Goal: Information Seeking & Learning: Learn about a topic

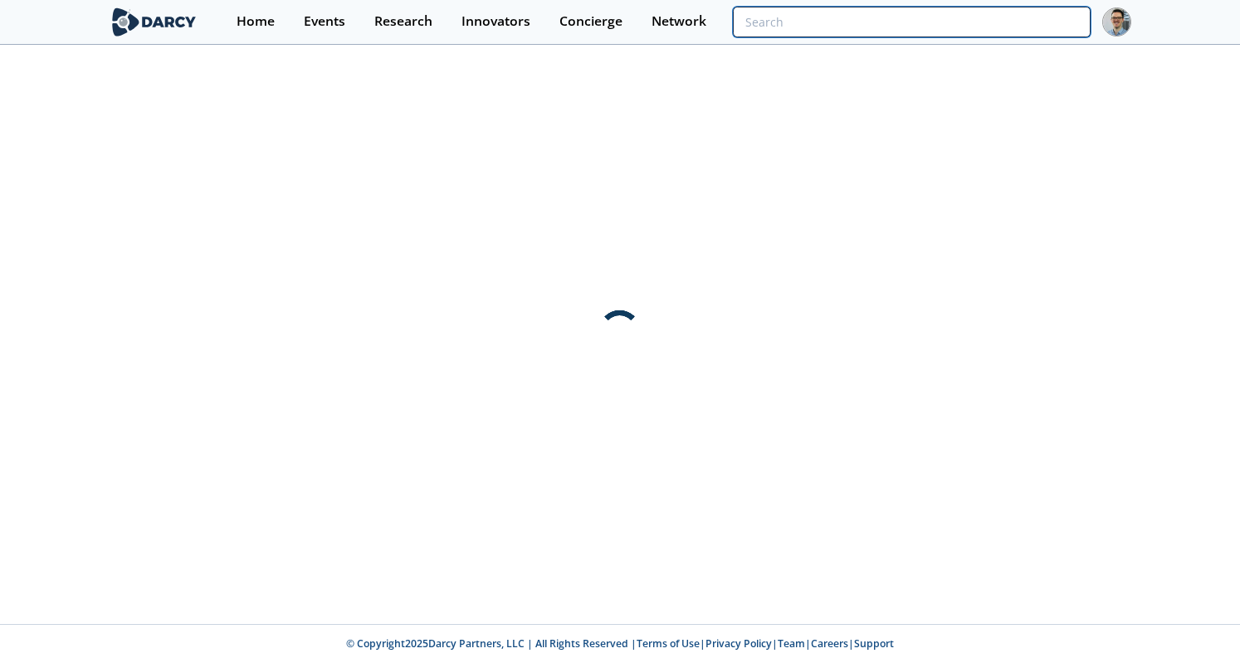
click at [988, 27] on input "search" at bounding box center [912, 22] width 358 height 31
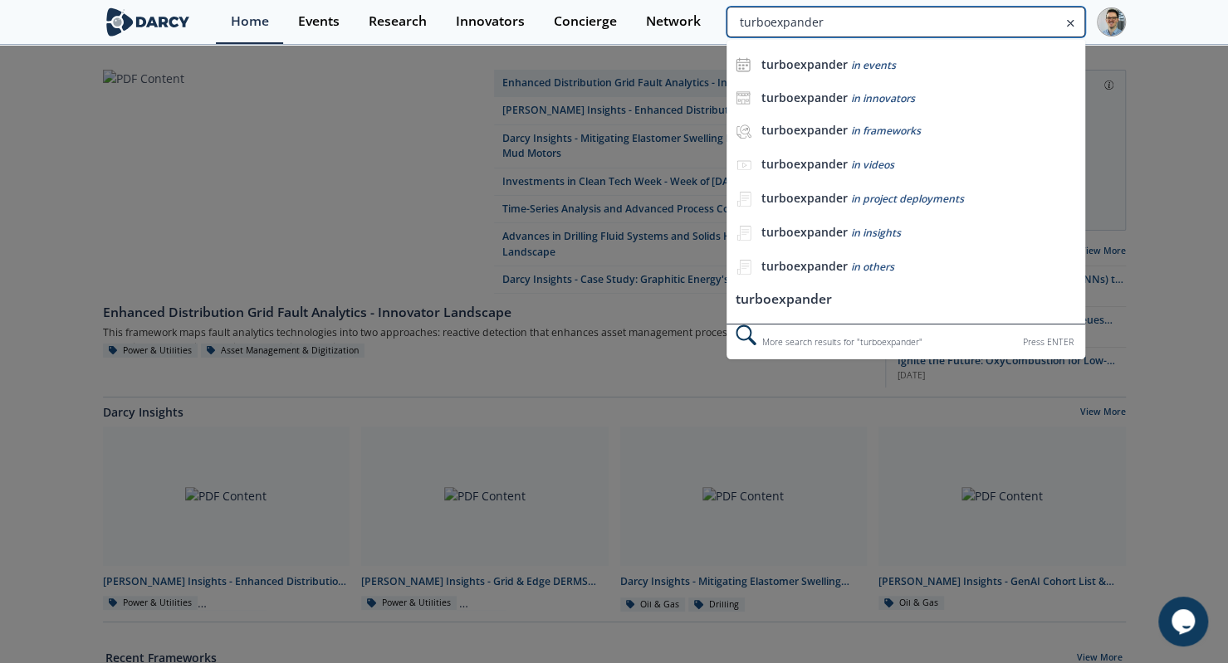
type input "turboexpander"
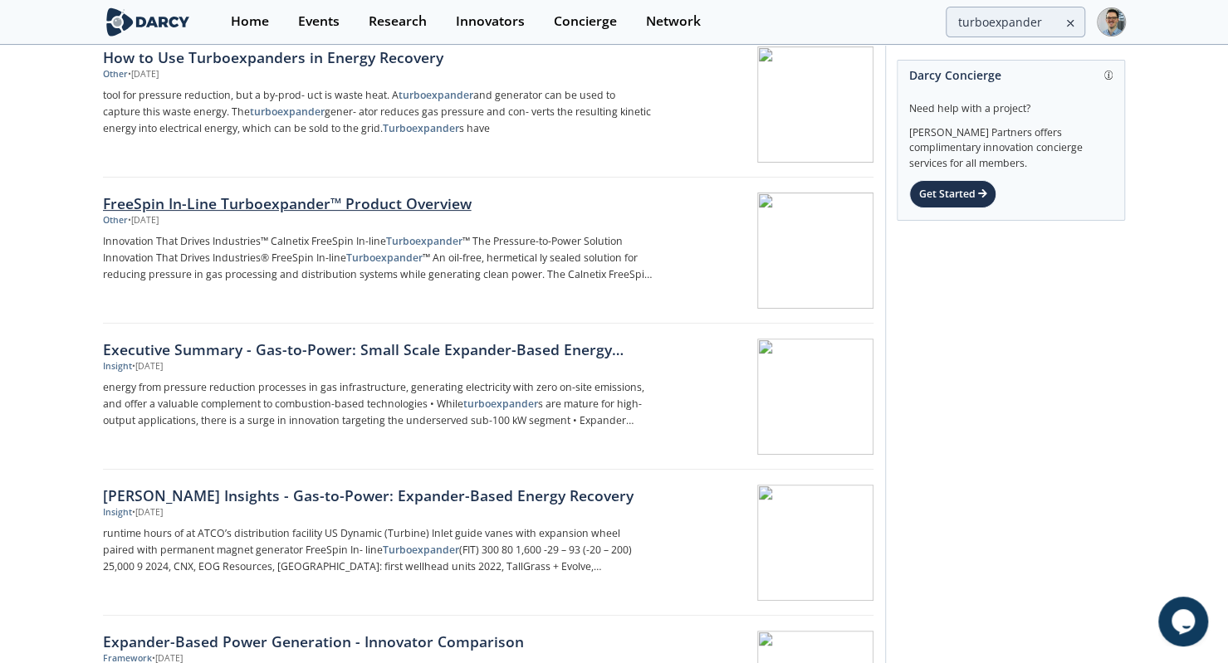
scroll to position [214, 0]
click at [448, 496] on div "[PERSON_NAME] Insights - Gas-to-Power: Expander-Based Energy Recovery" at bounding box center [377, 495] width 549 height 22
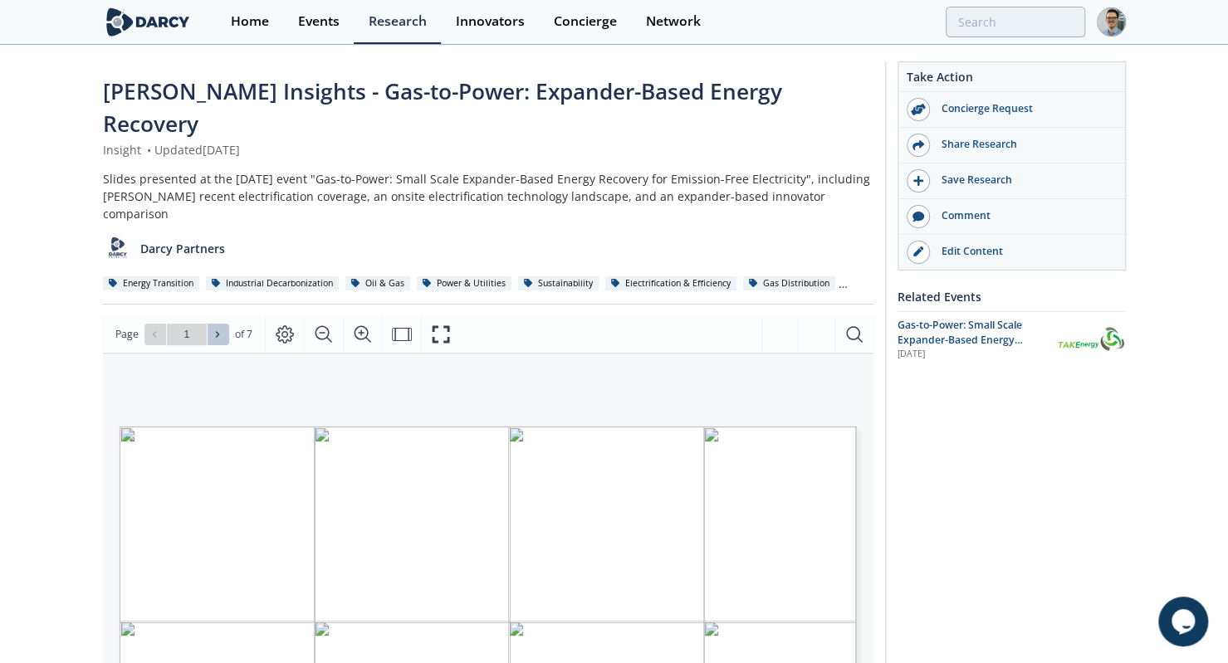
click at [222, 329] on icon at bounding box center [217, 334] width 10 height 10
type input "2"
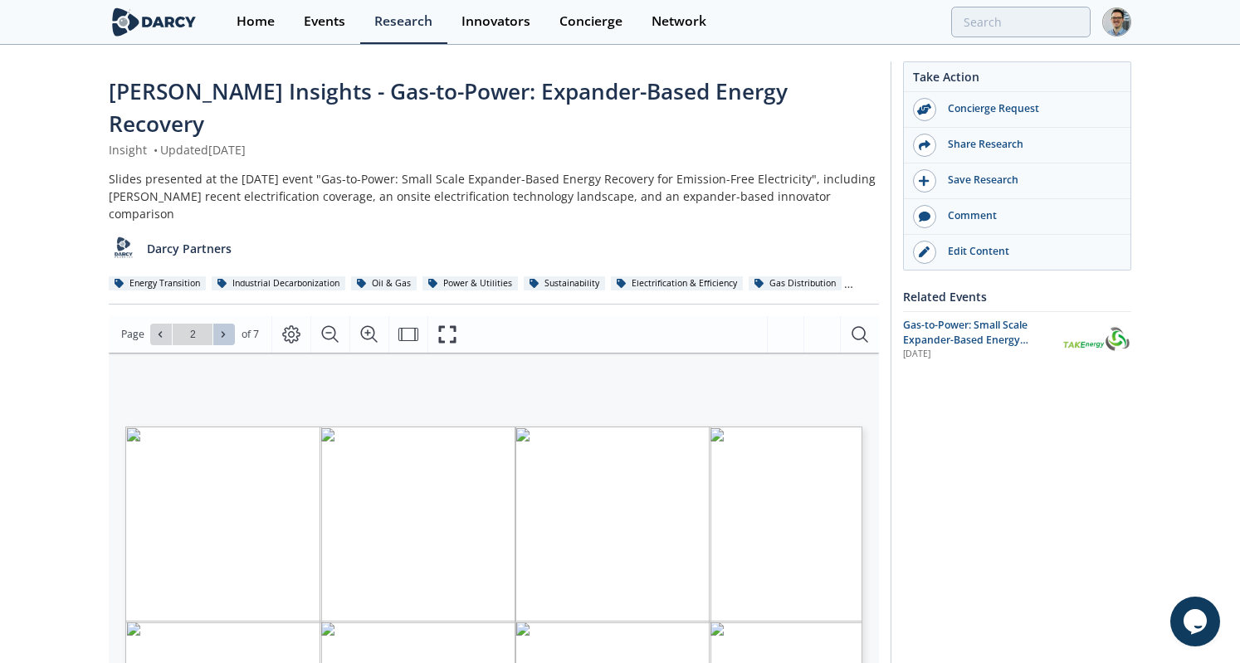
click at [226, 329] on icon at bounding box center [223, 334] width 10 height 10
click at [227, 329] on span at bounding box center [224, 335] width 12 height 12
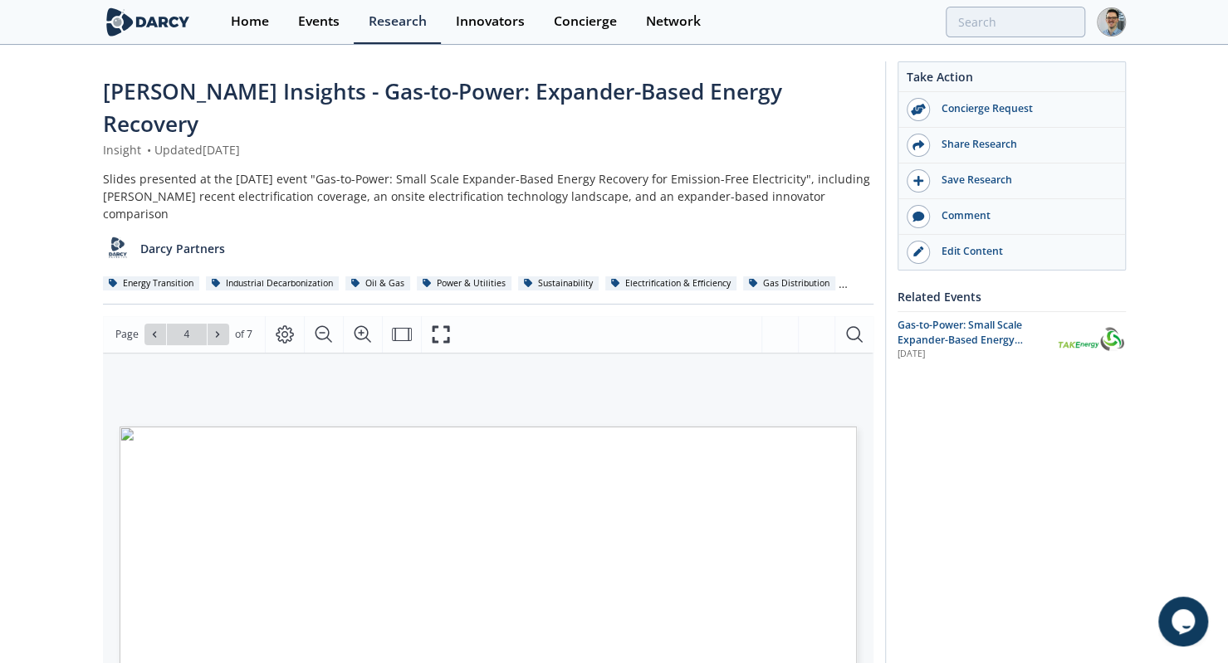
click at [88, 405] on div "[PERSON_NAME] Insights - Gas-to-Power: Expander-Based Energy Recovery Insight •…" at bounding box center [614, 665] width 1228 height 1238
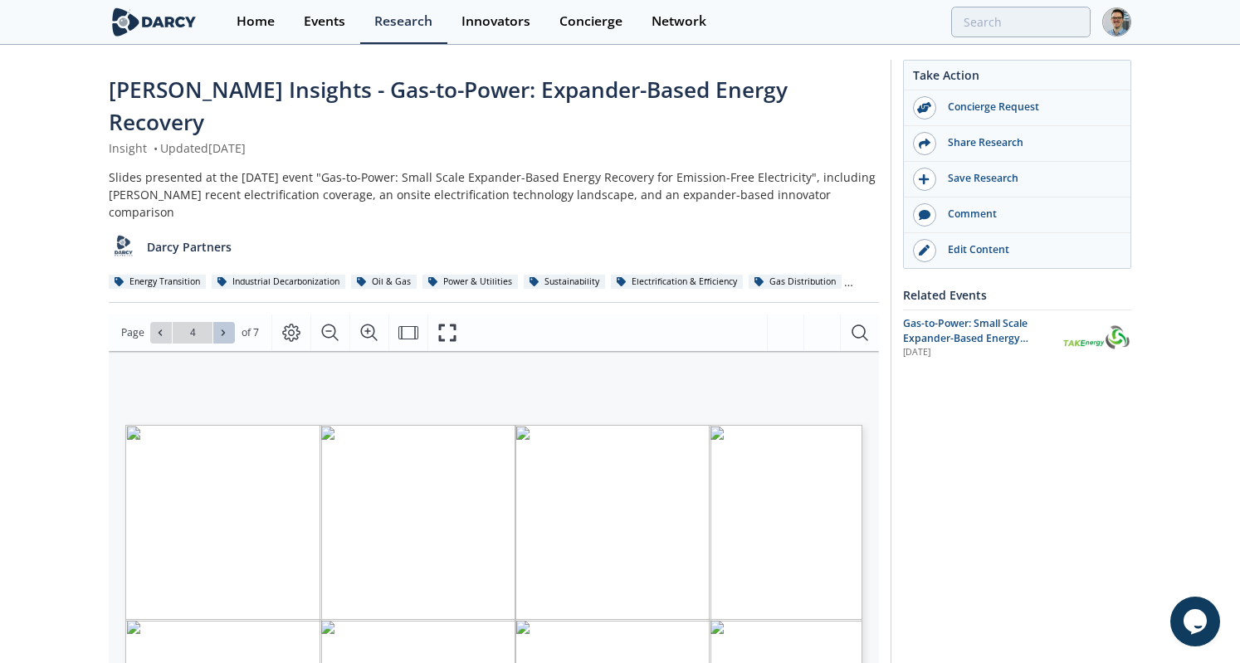
click at [219, 328] on icon at bounding box center [223, 333] width 10 height 10
type input "7"
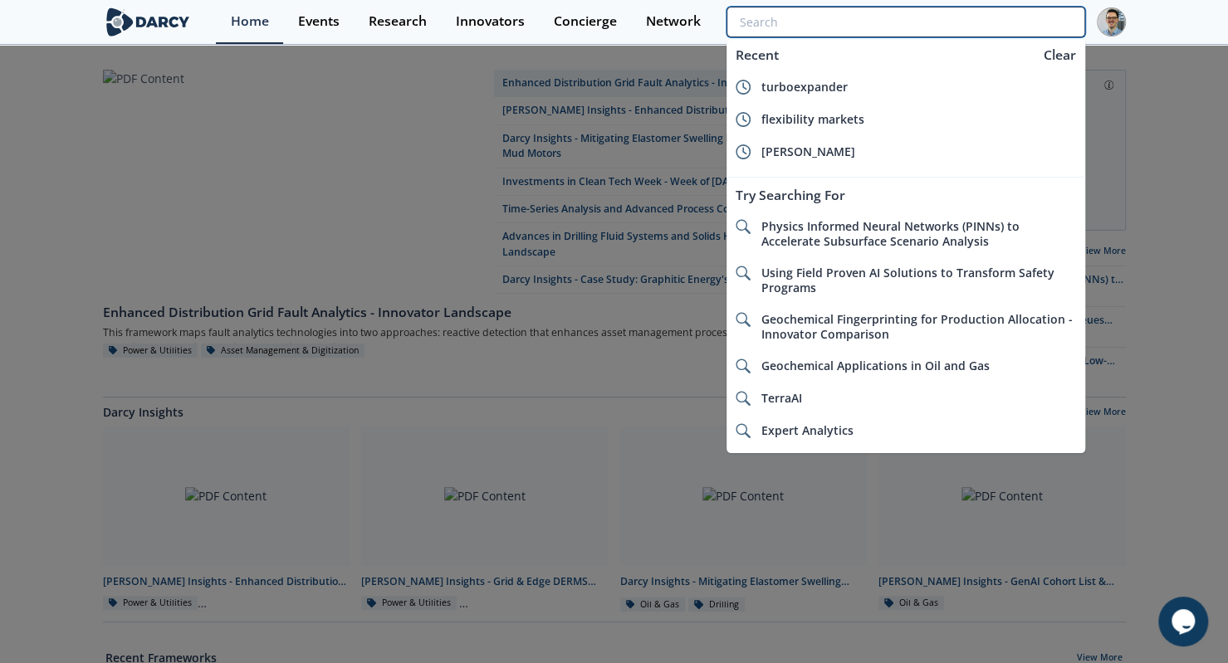
click at [968, 22] on input "search" at bounding box center [905, 22] width 358 height 31
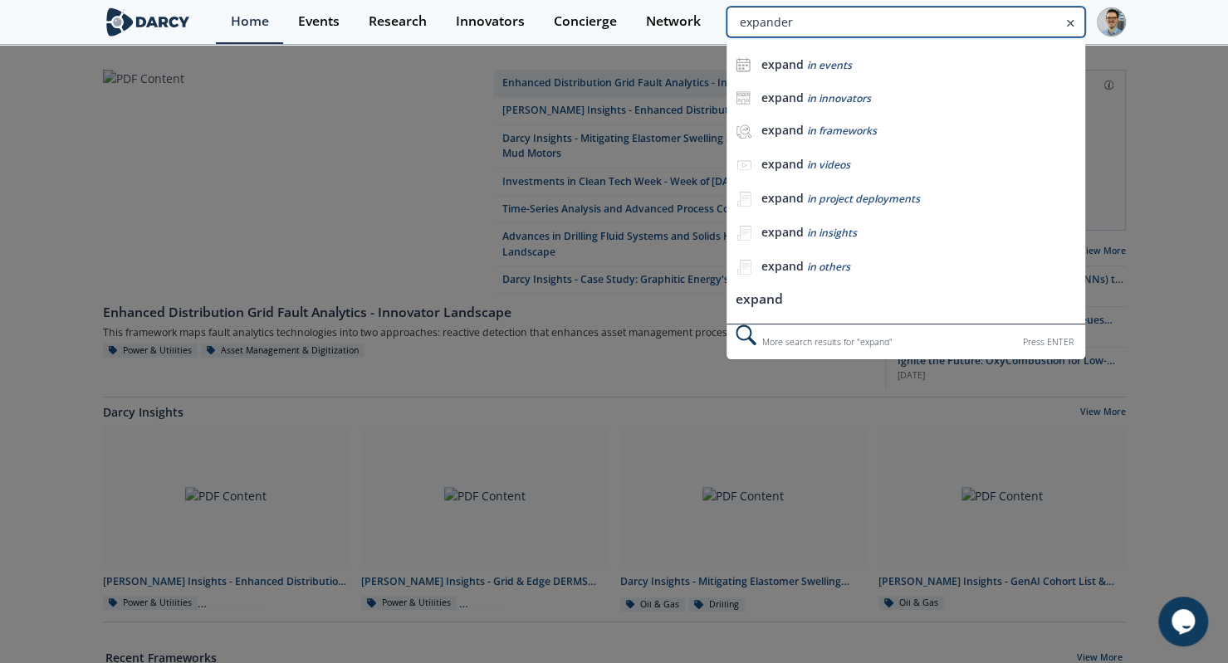
type input "expander"
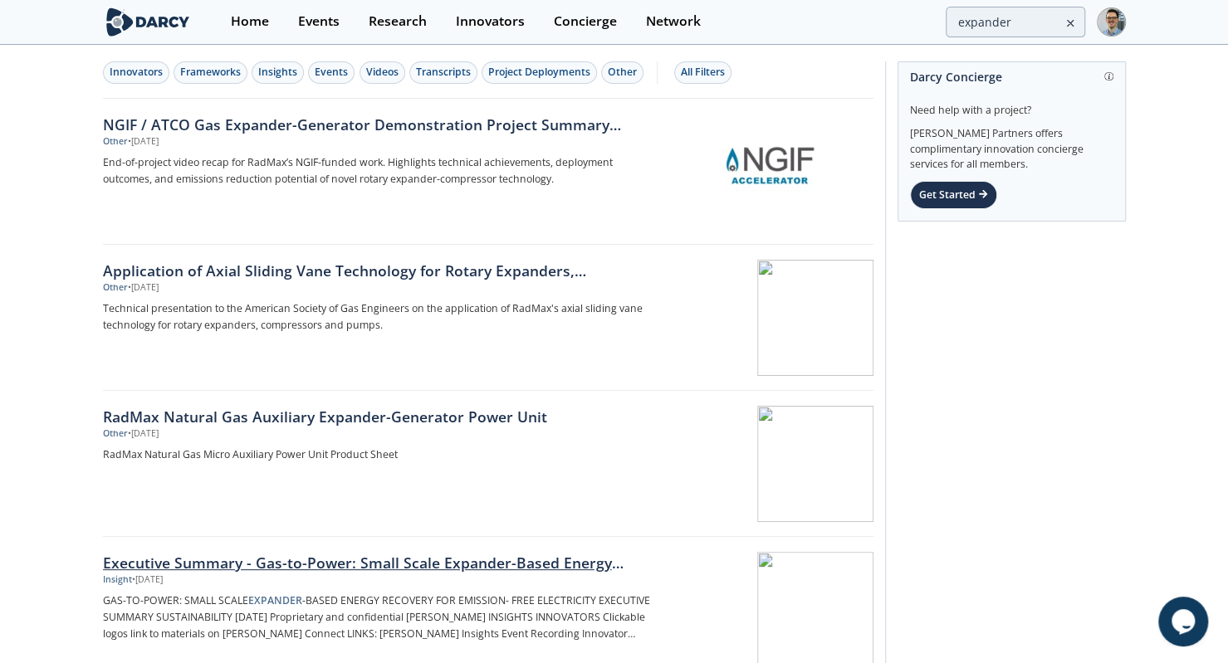
click at [742, 569] on div at bounding box center [768, 610] width 209 height 116
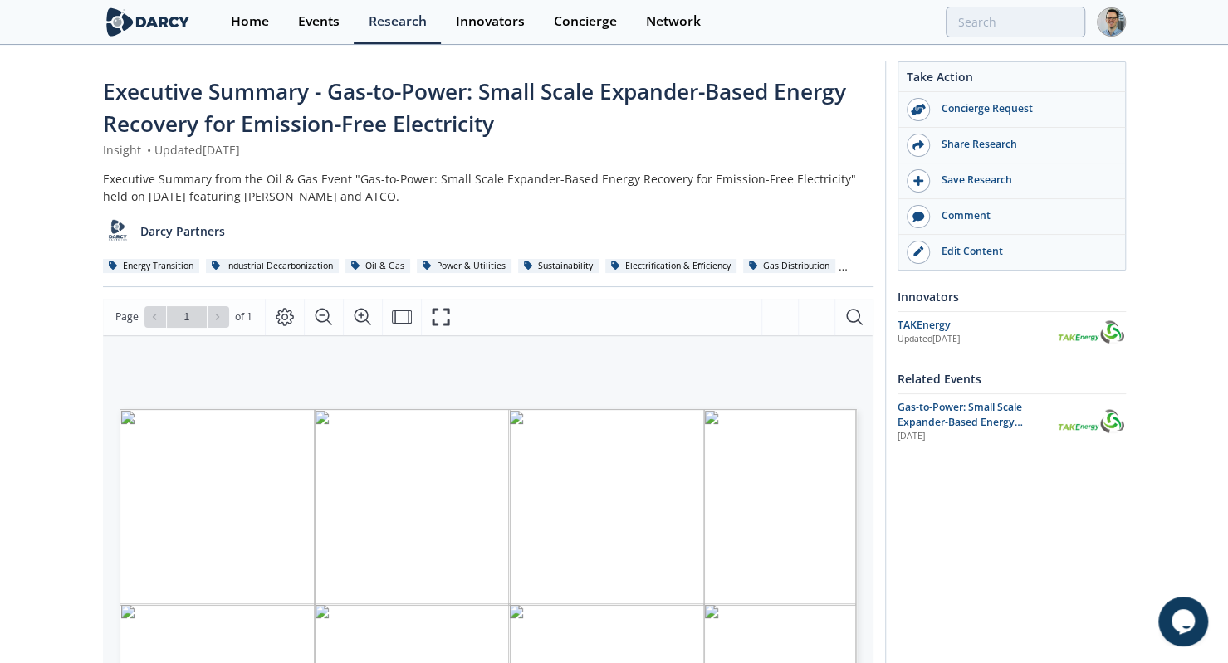
scroll to position [168, 0]
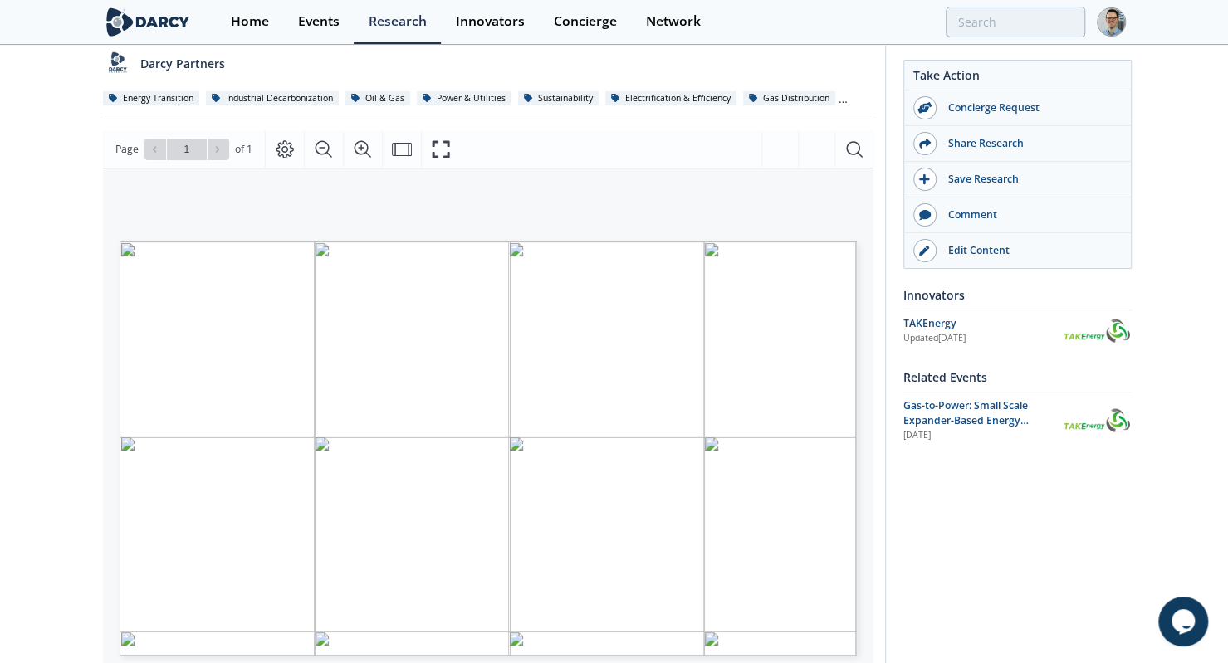
click at [1101, 339] on img at bounding box center [1097, 331] width 70 height 26
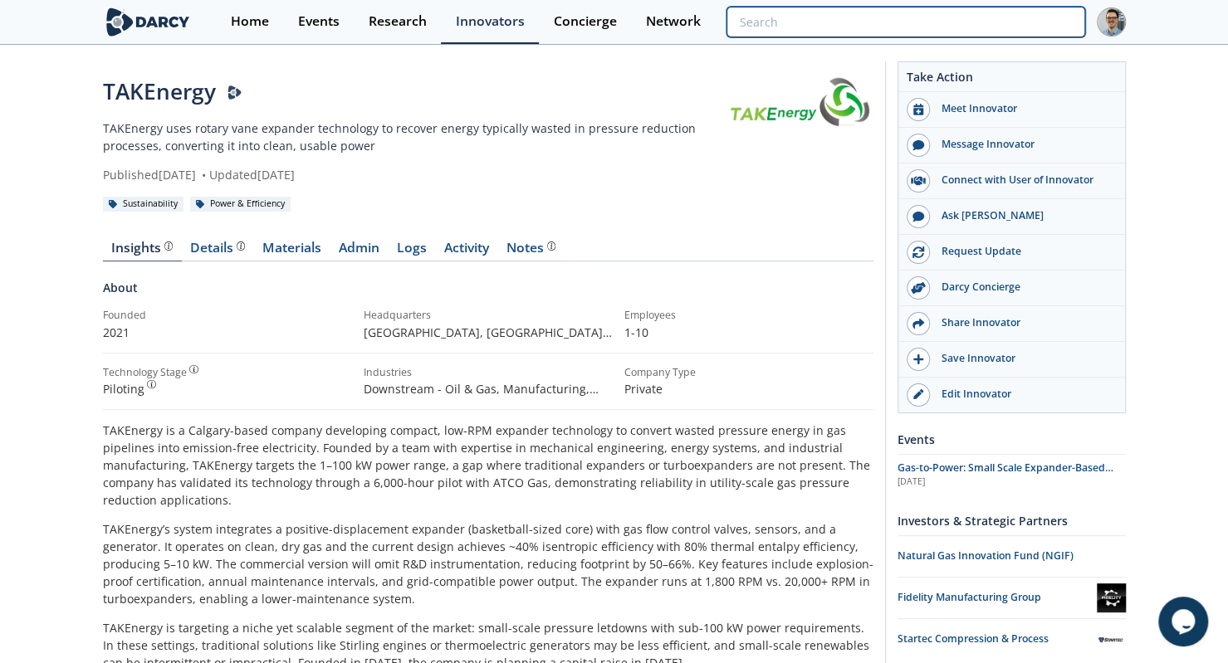
click at [998, 28] on input "search" at bounding box center [905, 22] width 358 height 31
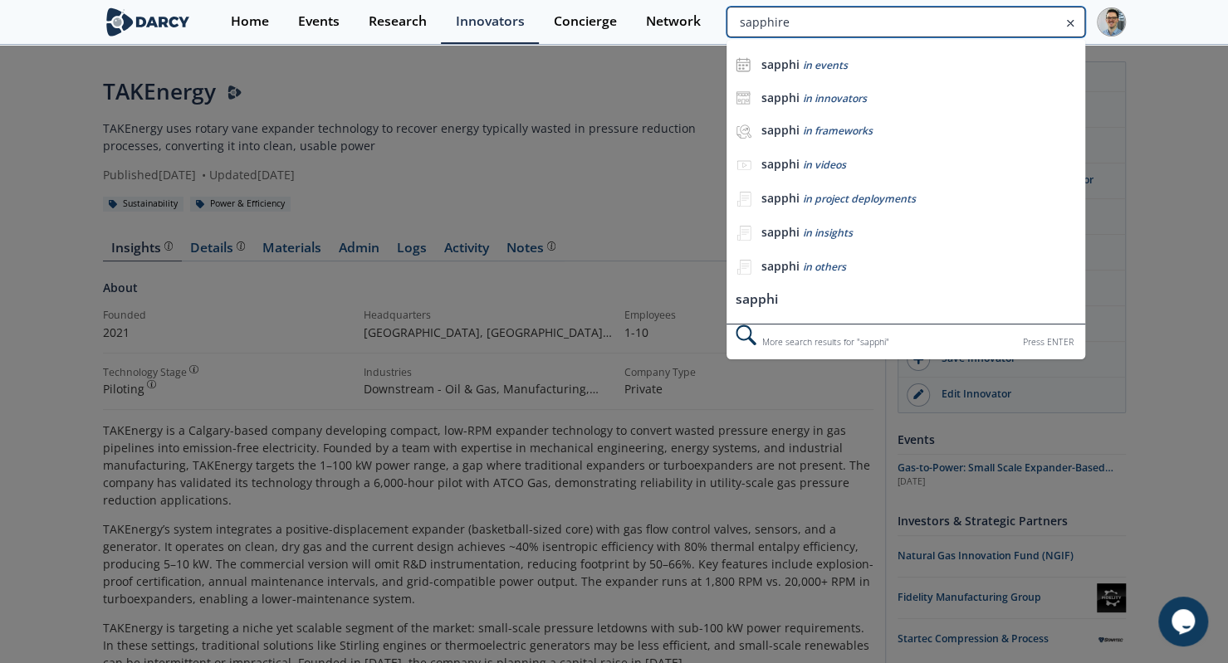
type input "sapphire"
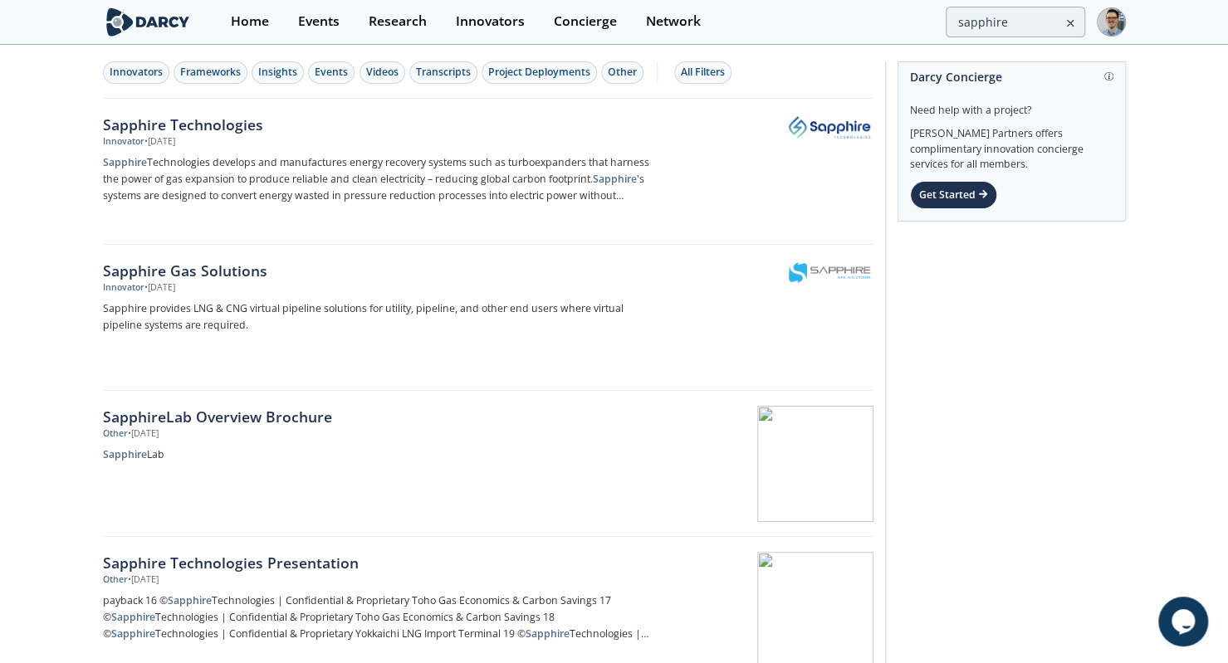
click at [450, 94] on div "Innovators Frameworks Insights Events Videos Transcripts Project Deployments Ot…" at bounding box center [488, 72] width 770 height 52
click at [461, 121] on div "Sapphire Technologies" at bounding box center [377, 125] width 549 height 22
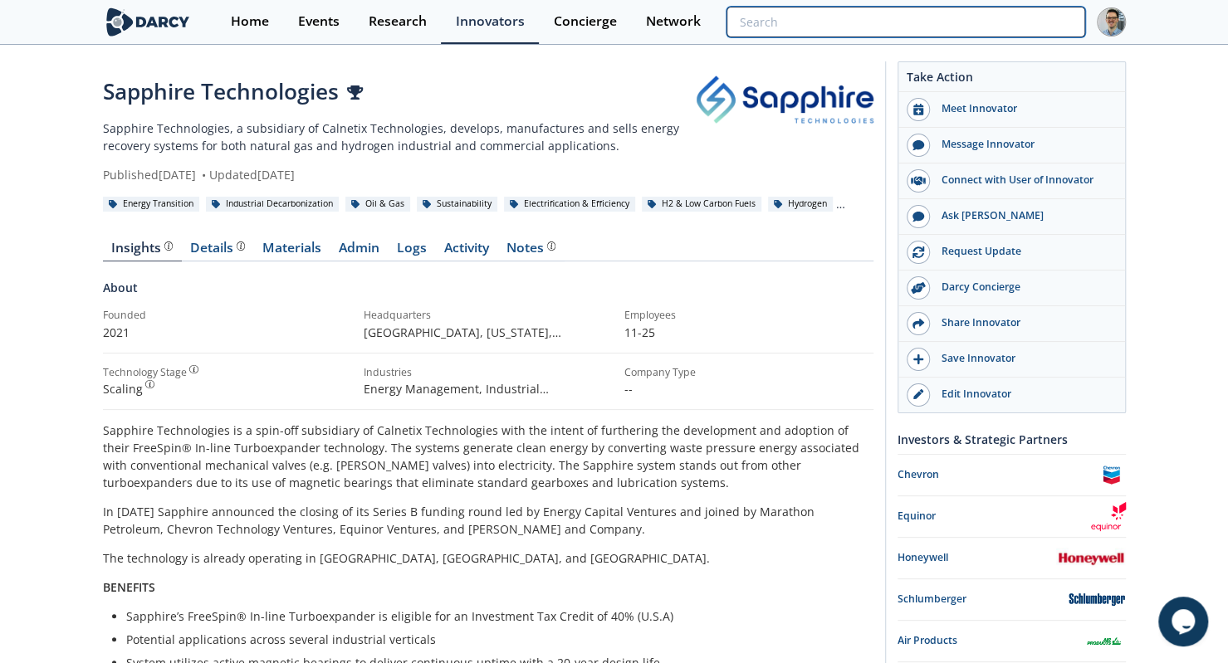
click at [983, 26] on input "search" at bounding box center [905, 22] width 358 height 31
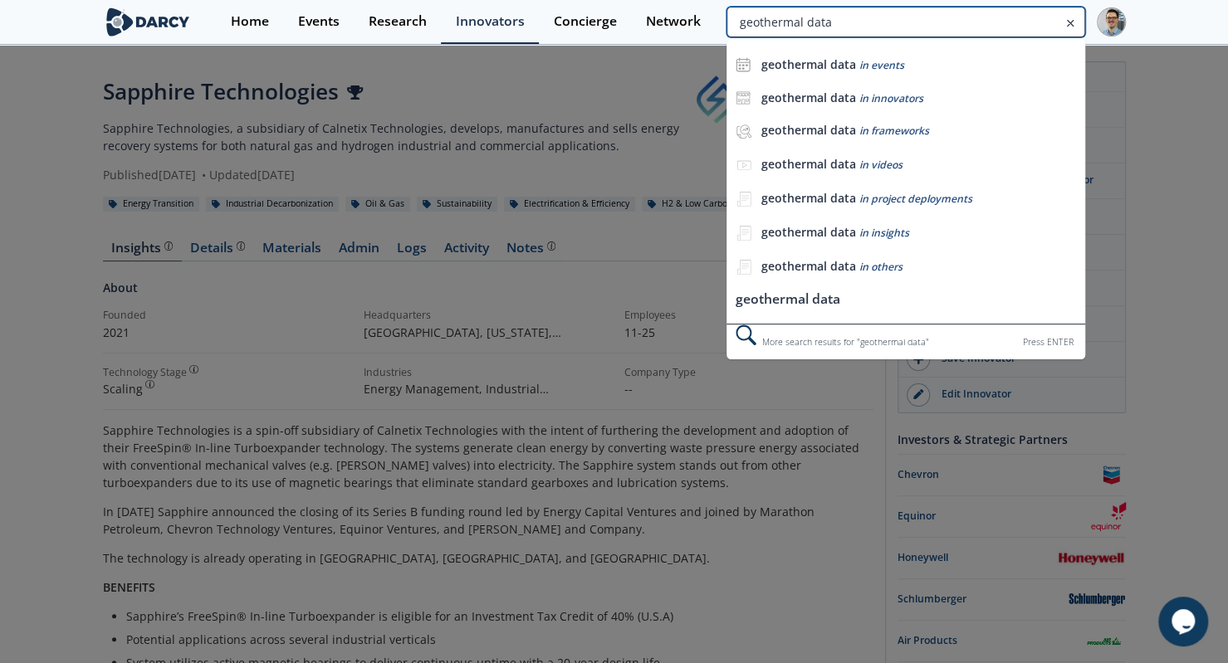
type input "geothermal data"
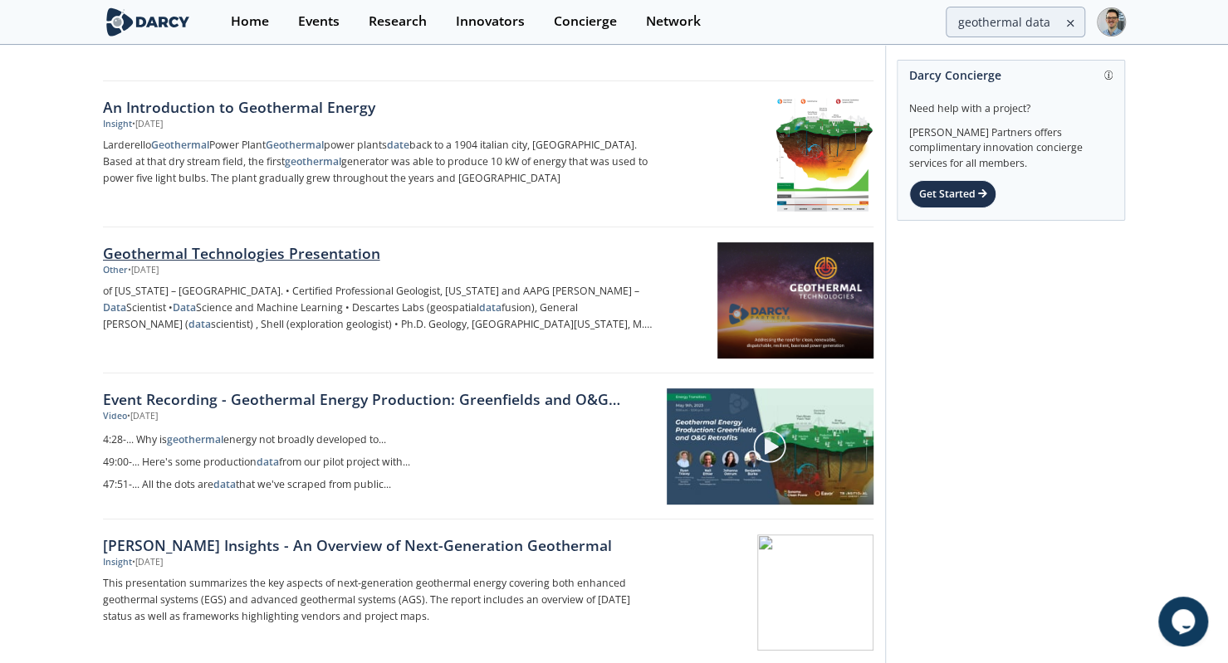
scroll to position [177, 0]
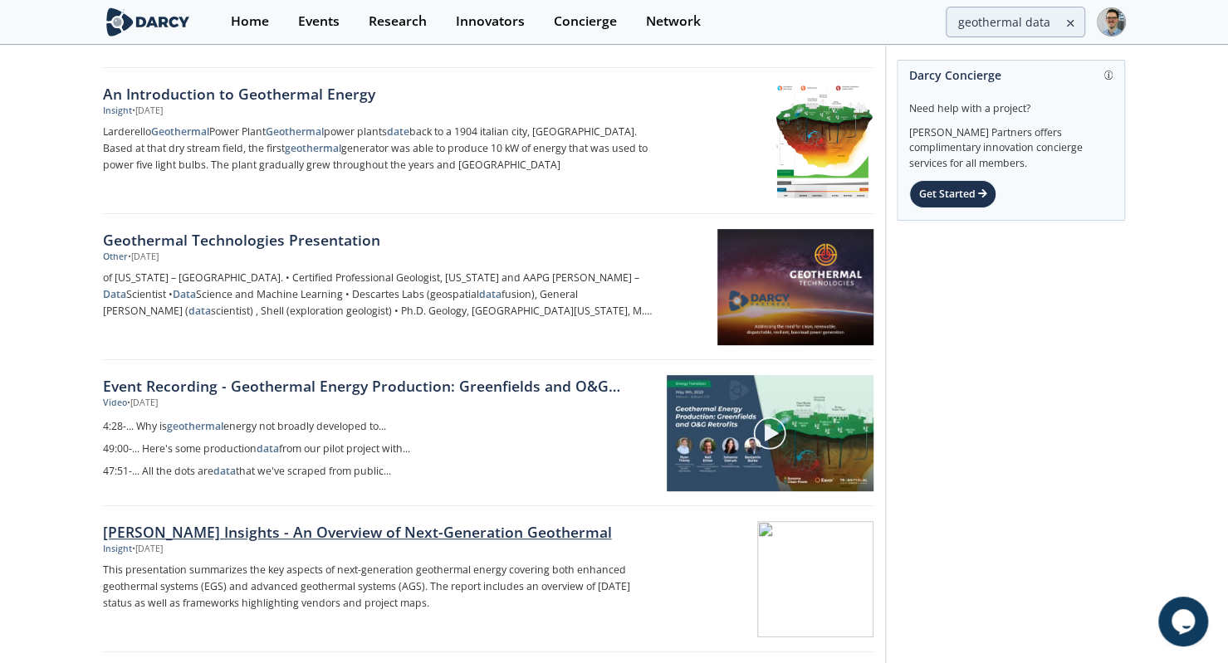
click at [720, 586] on div at bounding box center [768, 579] width 209 height 116
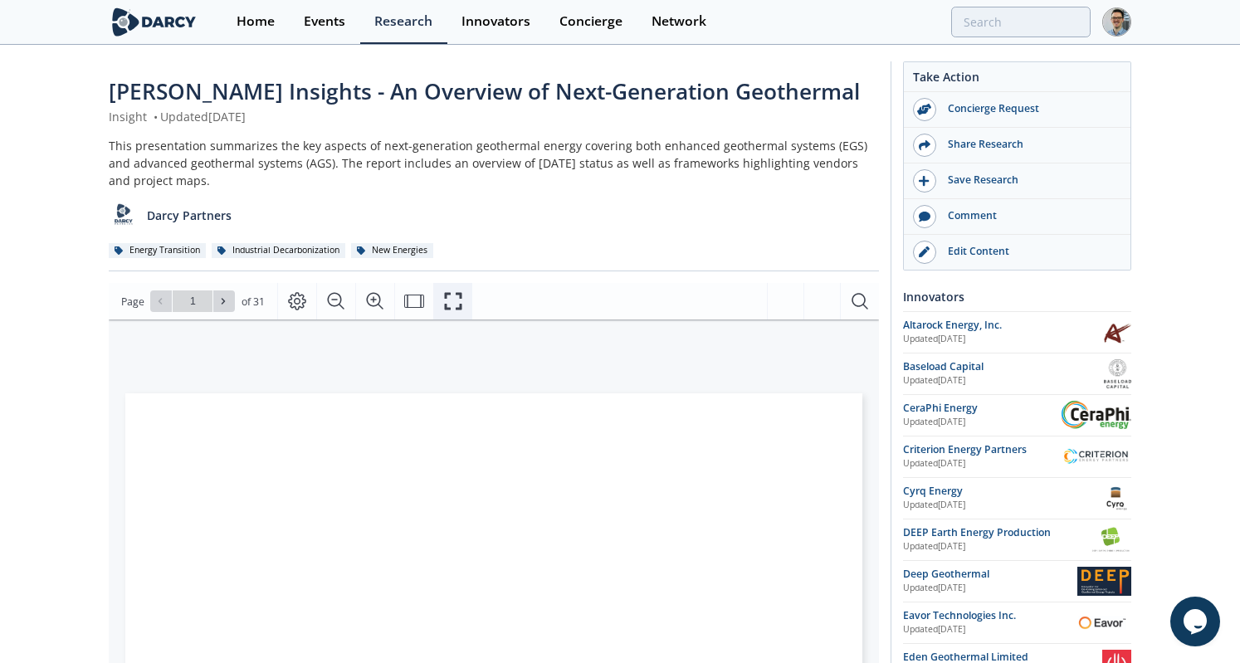
click at [451, 308] on icon "Fullscreen" at bounding box center [453, 301] width 20 height 20
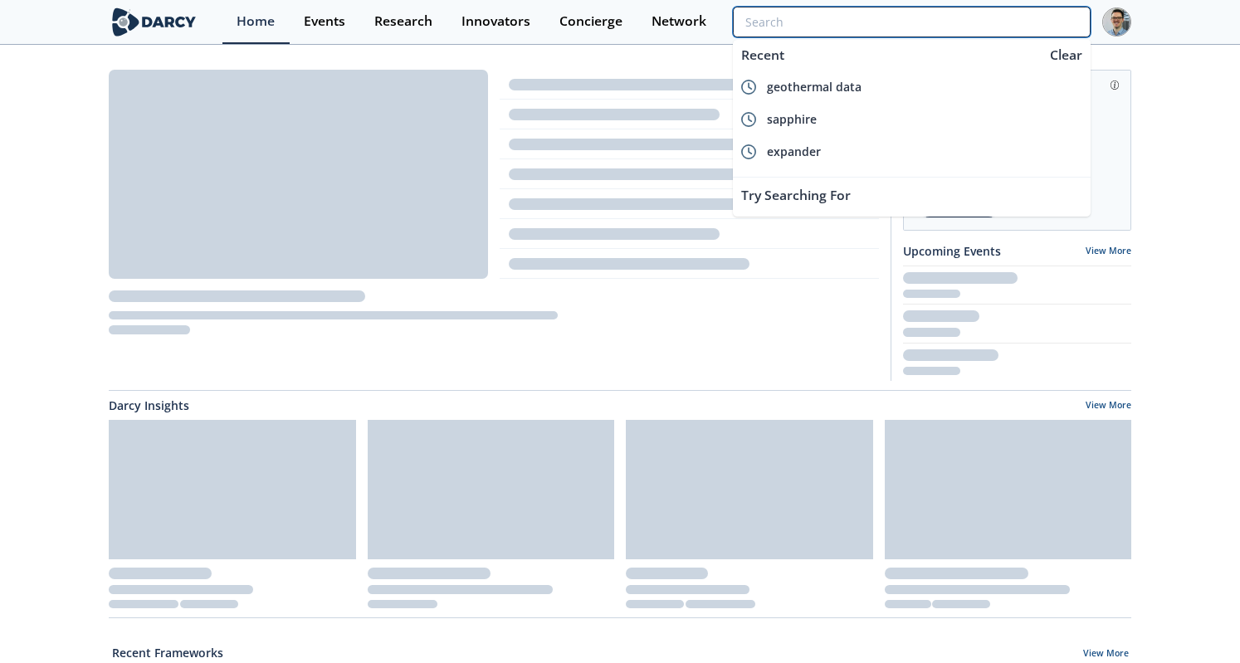
click at [1013, 25] on input "search" at bounding box center [912, 22] width 358 height 31
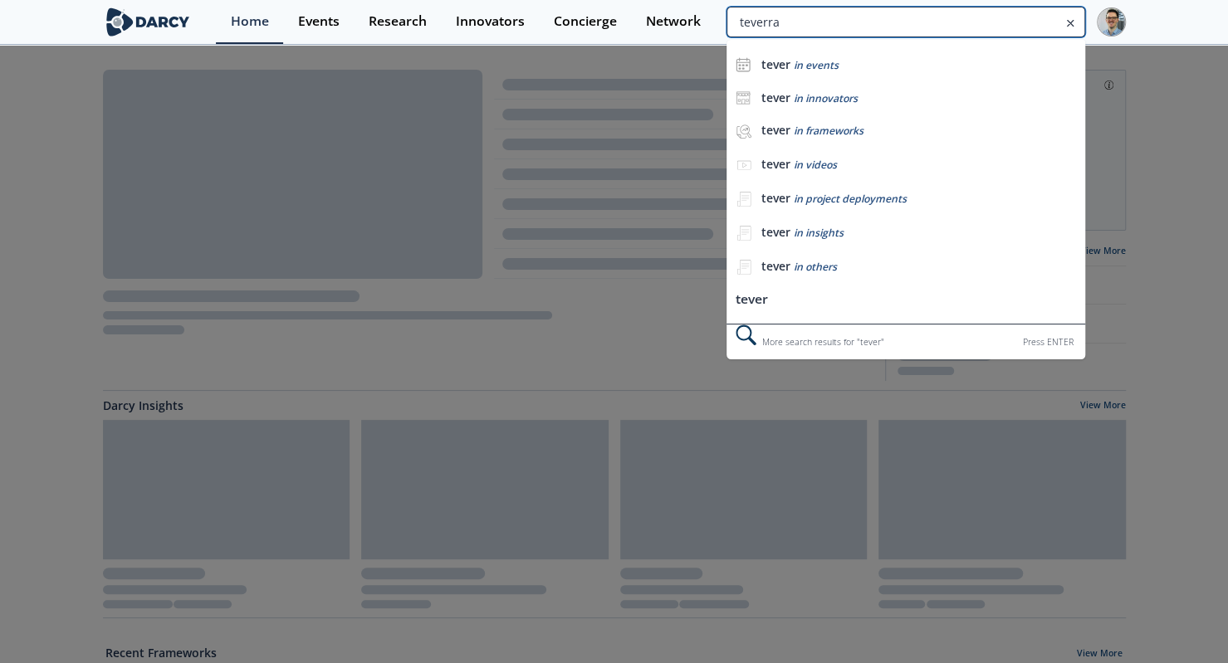
type input "teverra"
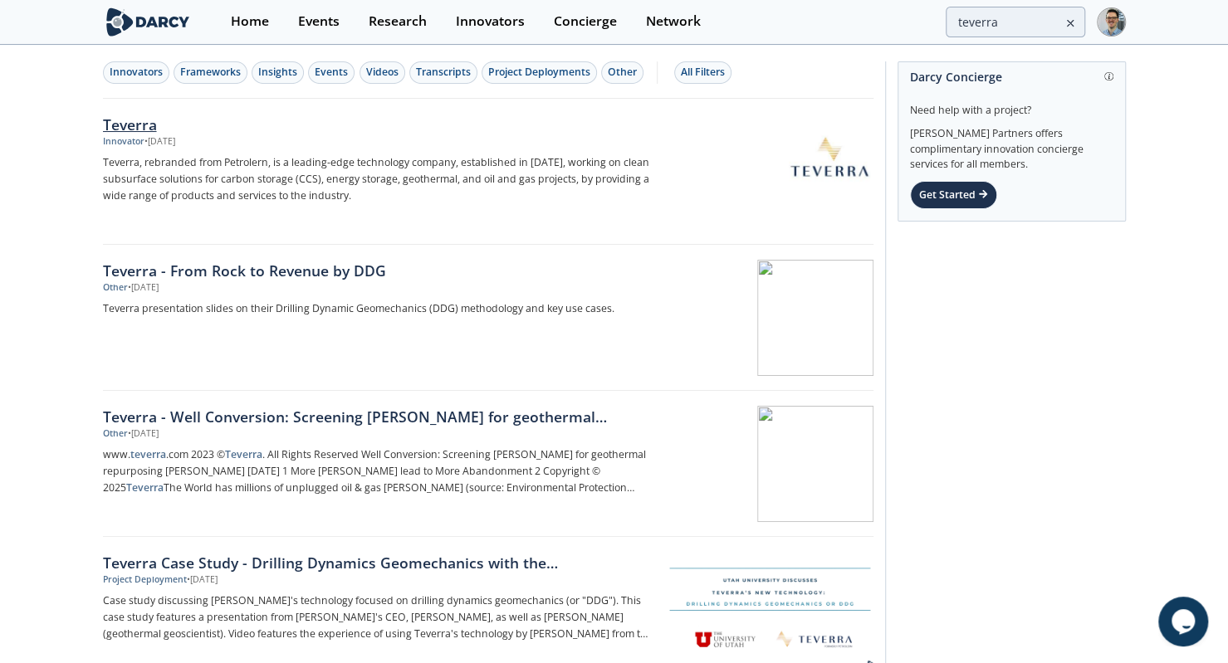
click at [476, 165] on p "Teverra, rebranded from Petrolern, is a leading-edge technology company, establ…" at bounding box center [377, 179] width 549 height 50
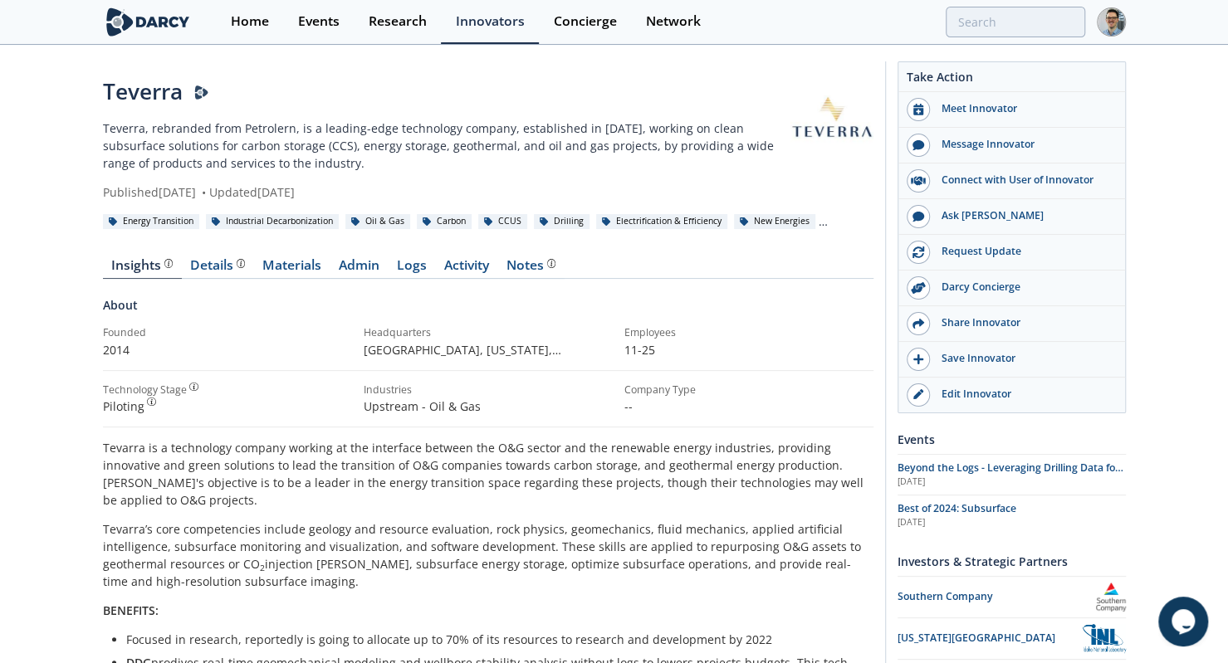
click at [209, 266] on div "Details" at bounding box center [217, 265] width 55 height 13
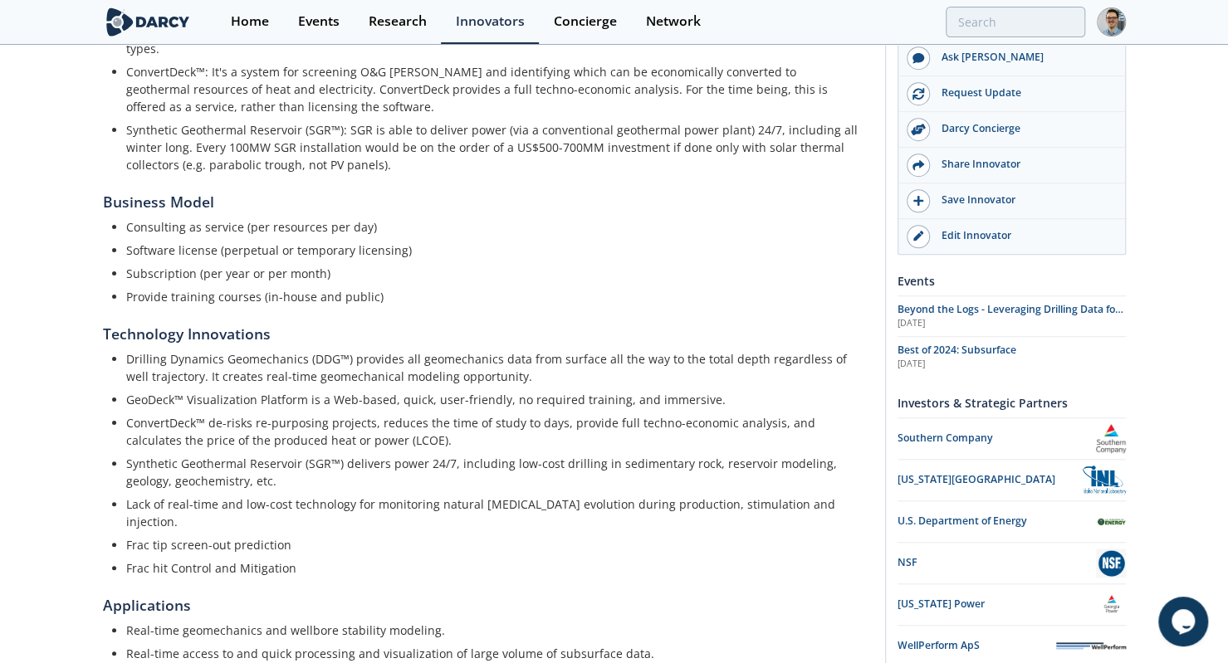
scroll to position [779, 0]
